Goal: Check status: Check status

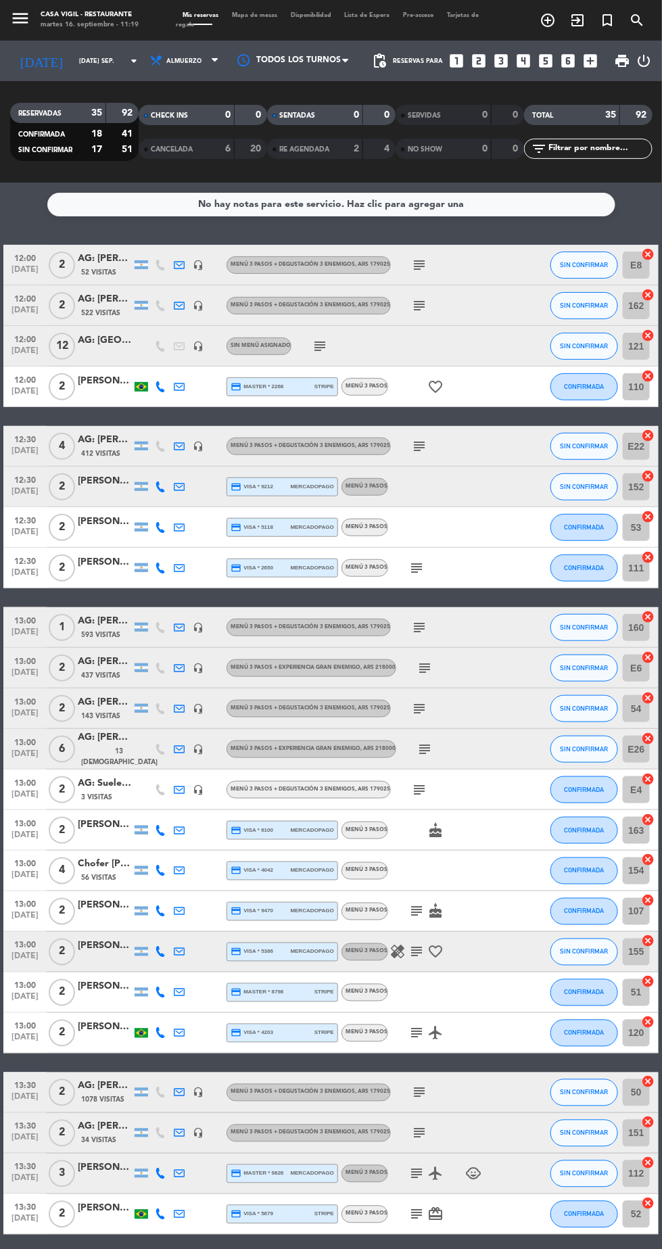
click at [589, 172] on div "RESERVADAS 35 92 CONFIRMADA 18 41 SIN CONFIRMAR 17 51 CHECK INS 0 0 CANCELADA 6…" at bounding box center [331, 131] width 662 height 101
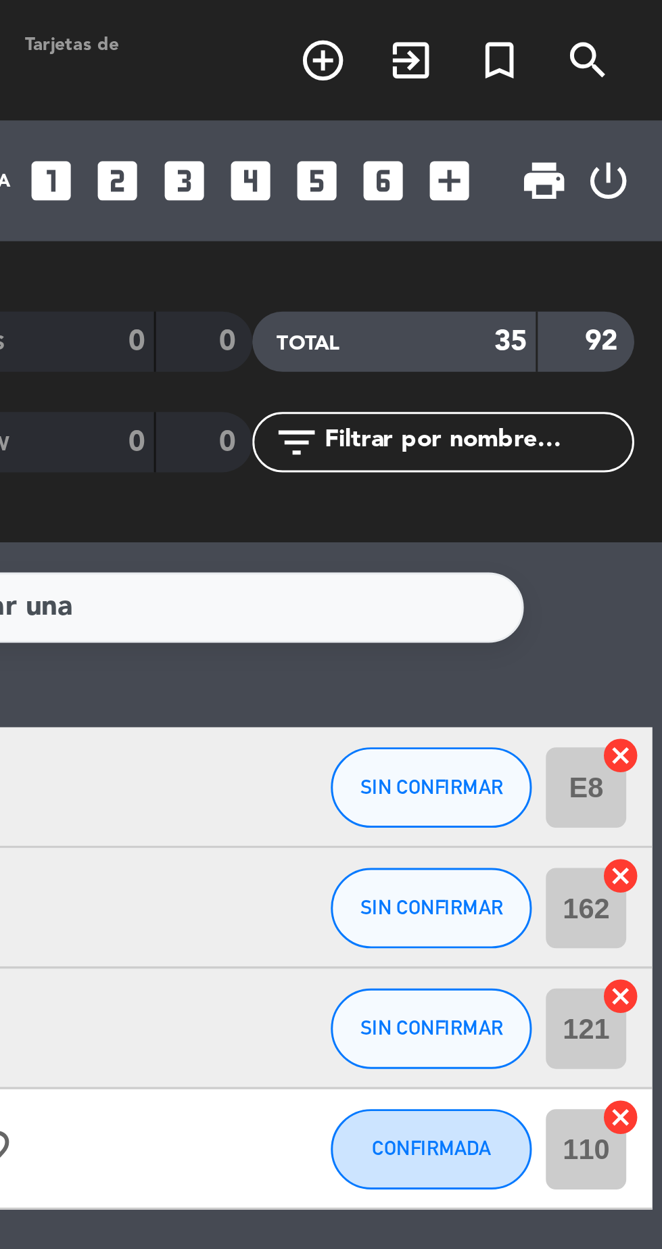
click at [577, 151] on input "text" at bounding box center [599, 148] width 105 height 15
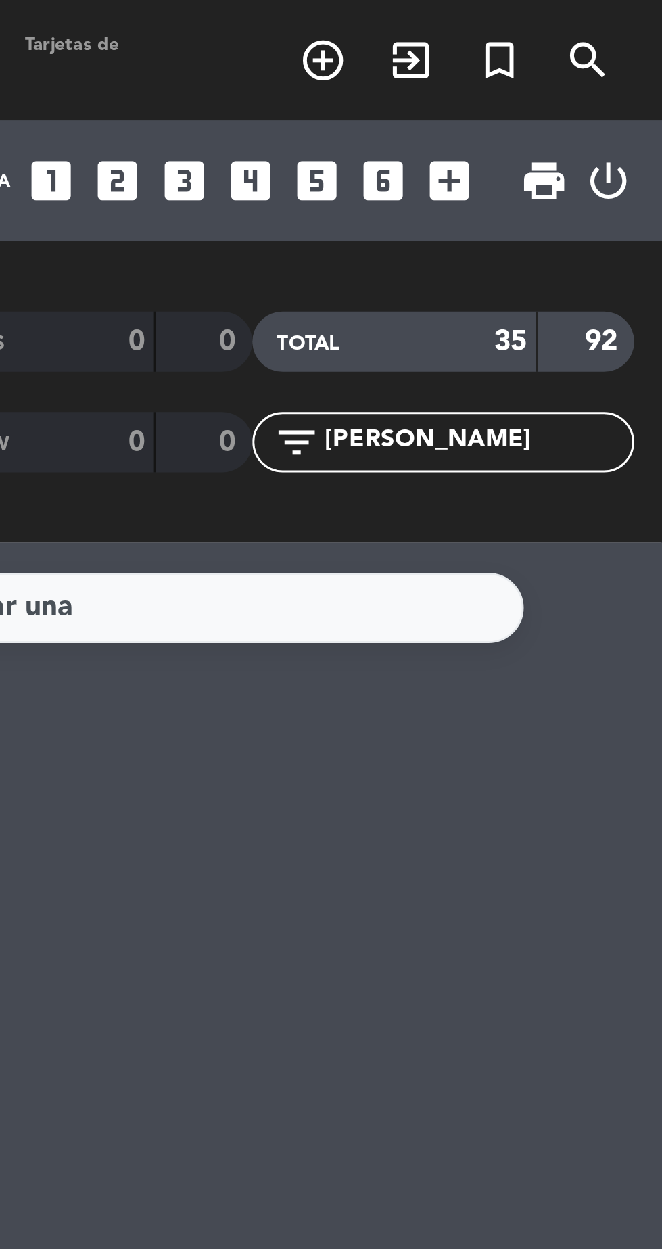
type input "[PERSON_NAME]"
click at [612, 150] on input "[PERSON_NAME]" at bounding box center [599, 148] width 105 height 15
click at [641, 15] on icon "search" at bounding box center [637, 20] width 16 height 16
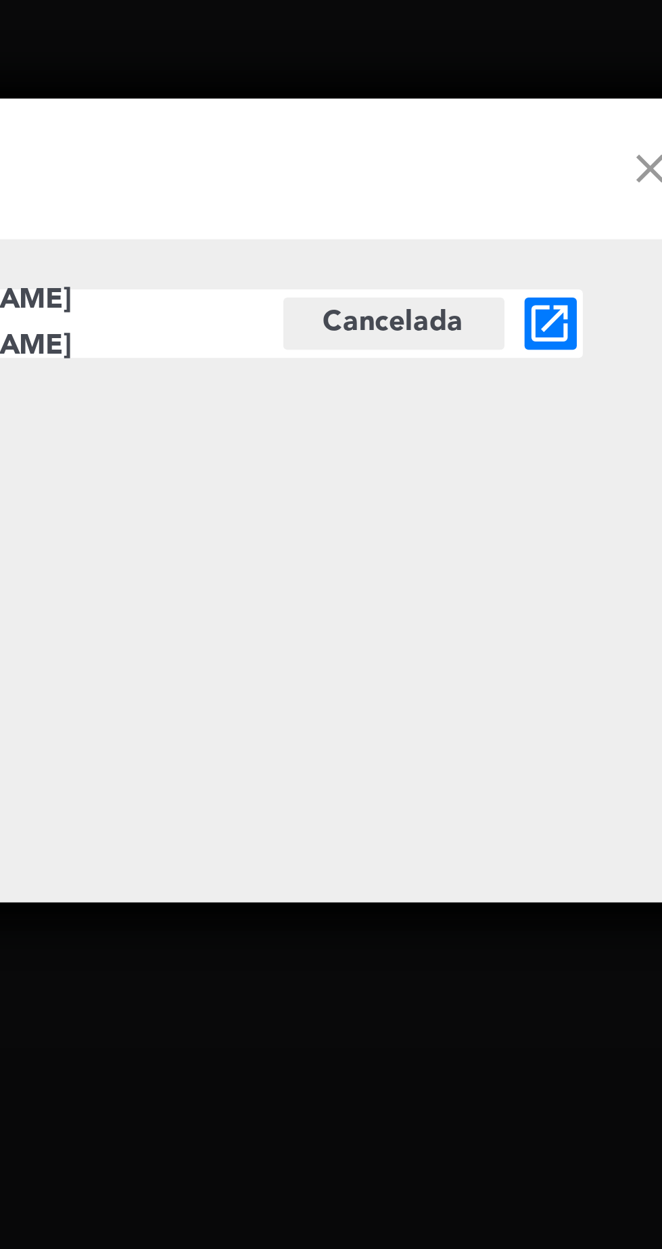
type input "[PERSON_NAME] alv"
click at [515, 564] on icon "open_in_new" at bounding box center [510, 565] width 16 height 16
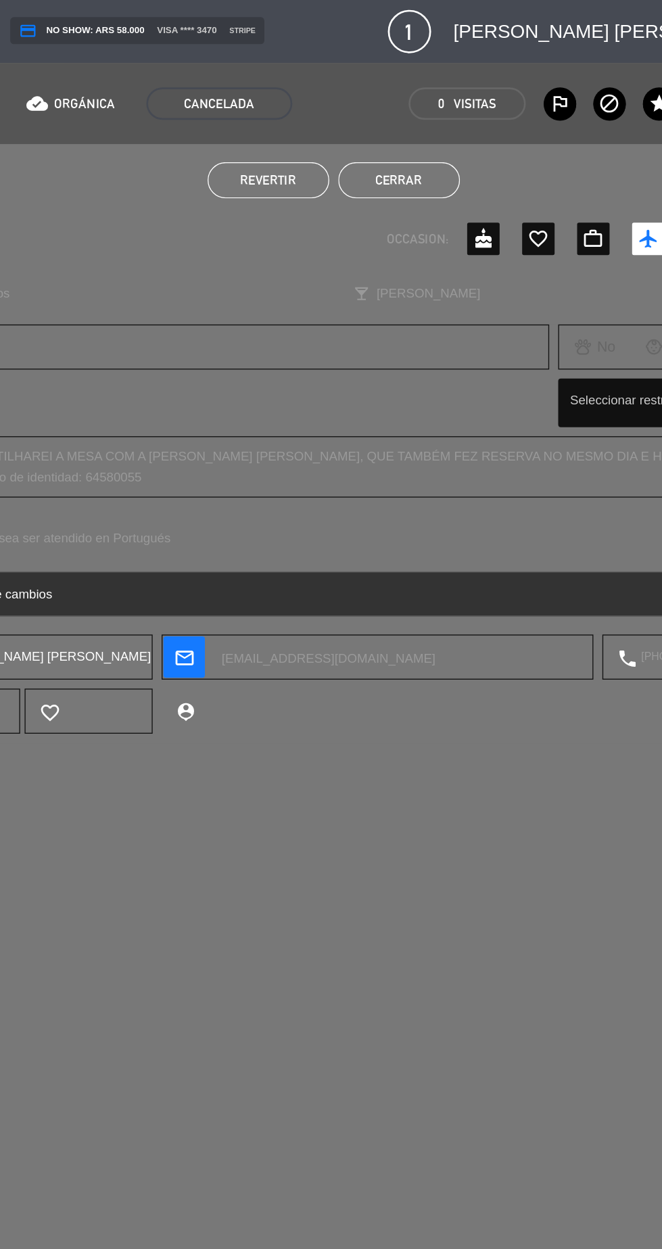
click at [317, 457] on div "Registro de cambios arrow_drop_down" at bounding box center [331, 446] width 662 height 34
